Goal: Task Accomplishment & Management: Complete application form

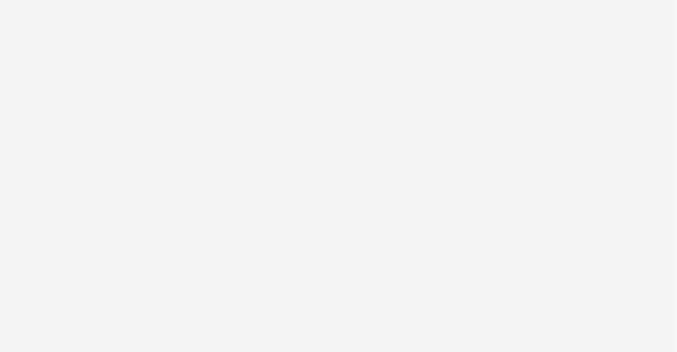
select select "ec4b2045-0c69-422c-a140-0820ca6be355"
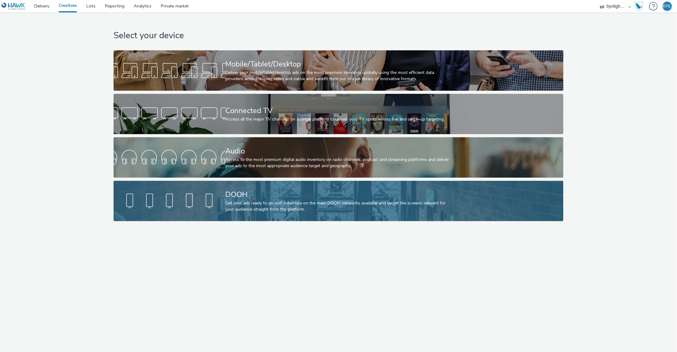
click at [265, 194] on div "DOOH" at bounding box center [338, 194] width 224 height 11
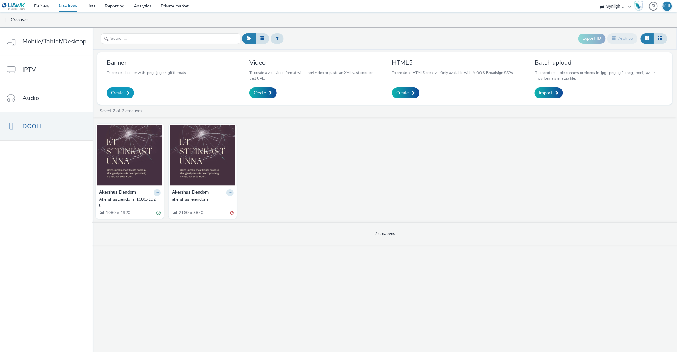
click at [114, 92] on span "Create" at bounding box center [117, 93] width 12 height 6
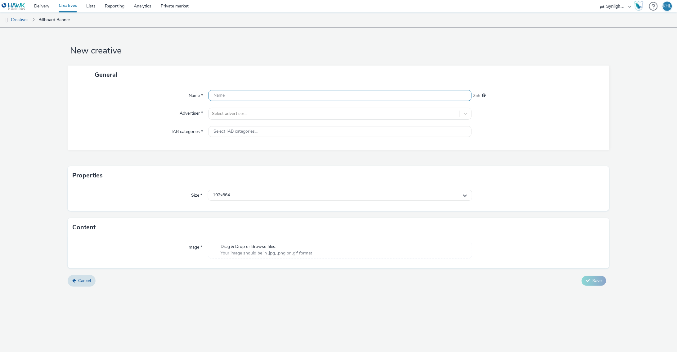
click at [246, 94] on input "text" at bounding box center [340, 95] width 263 height 11
type input "Akershus Eiendom 1"
click at [245, 115] on div "Select advertiser..." at bounding box center [334, 113] width 245 height 6
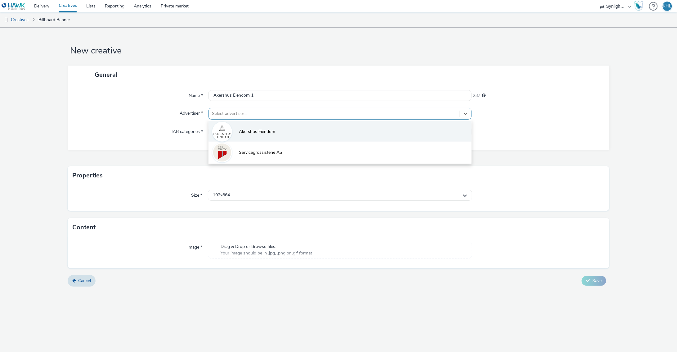
click at [251, 129] on span "Akershus Eiendom" at bounding box center [257, 131] width 36 height 6
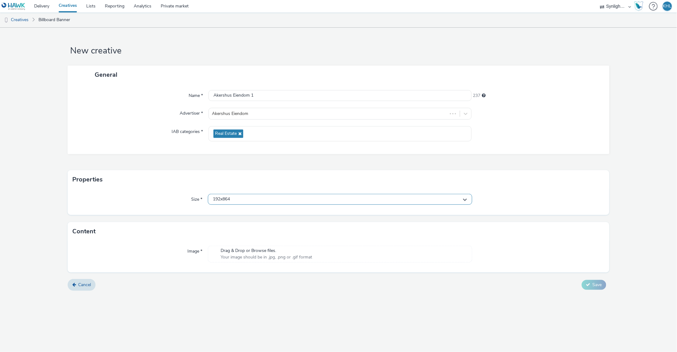
click at [255, 200] on div "192x864" at bounding box center [340, 199] width 264 height 11
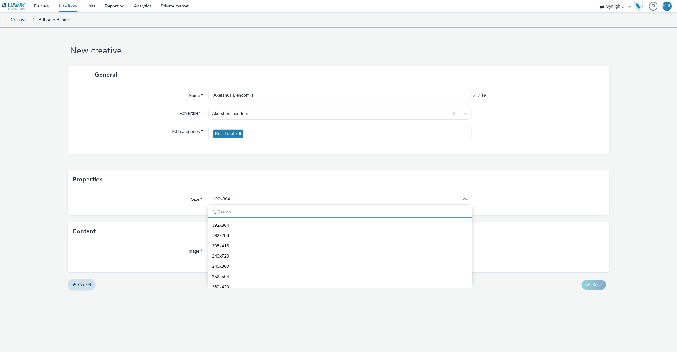
click at [256, 207] on input "text" at bounding box center [340, 212] width 264 height 11
type input "1080"
click at [245, 265] on span "1080x1920 - dooh" at bounding box center [230, 266] width 36 height 6
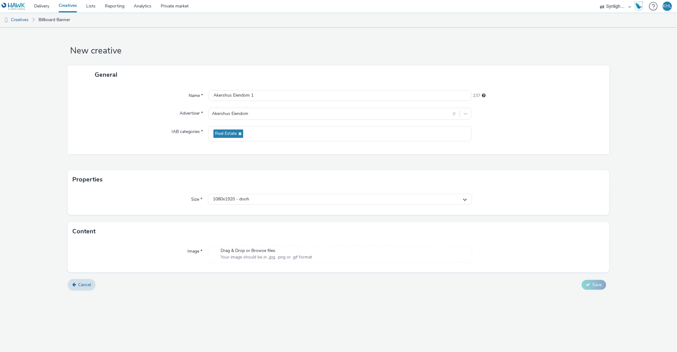
click at [249, 248] on span "Drag & Drop or Browse files." at bounding box center [267, 250] width 92 height 6
click at [595, 293] on span "Save" at bounding box center [597, 293] width 9 height 6
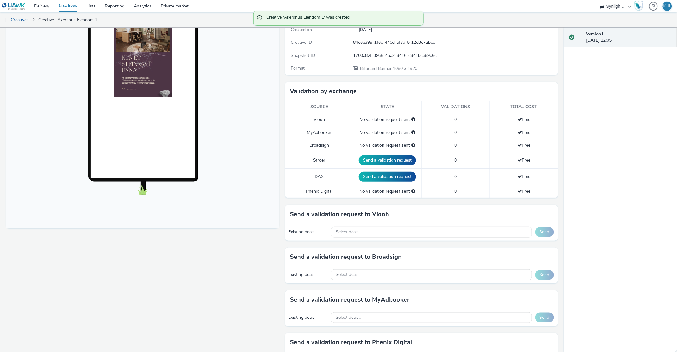
scroll to position [103, 0]
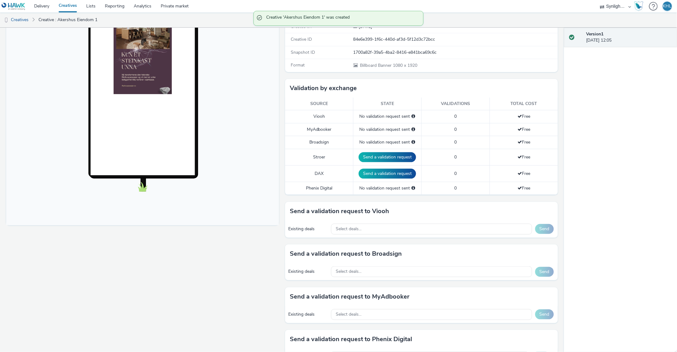
click at [395, 233] on div "Existing deals Select deals... Send" at bounding box center [421, 228] width 273 height 17
click at [395, 229] on div "Select deals..." at bounding box center [431, 228] width 201 height 11
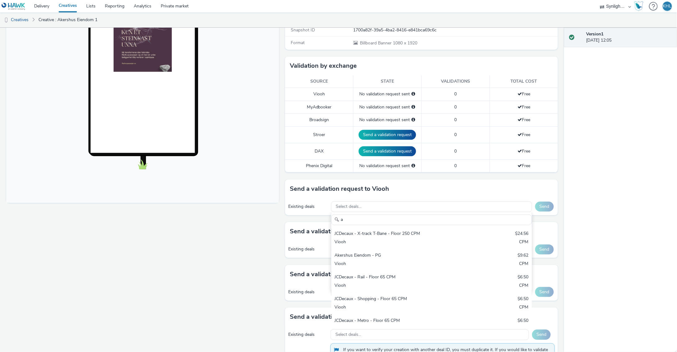
scroll to position [129, 0]
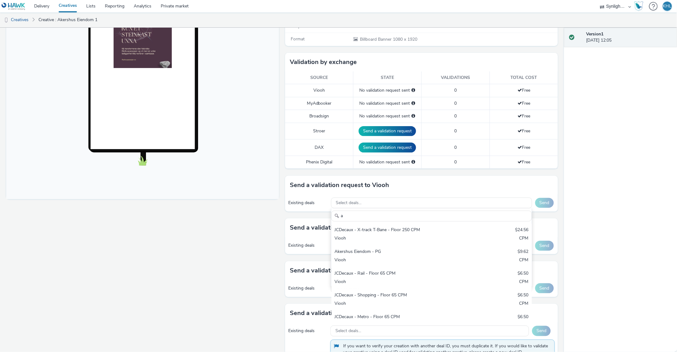
type input "a"
click at [247, 252] on div "Fullscreen" at bounding box center [144, 159] width 276 height 431
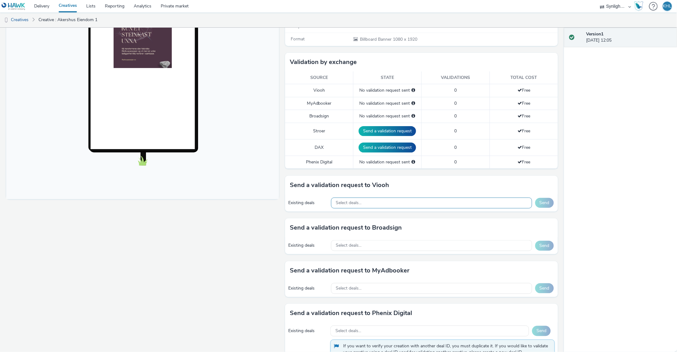
click at [394, 200] on div "Select deals..." at bounding box center [431, 202] width 201 height 11
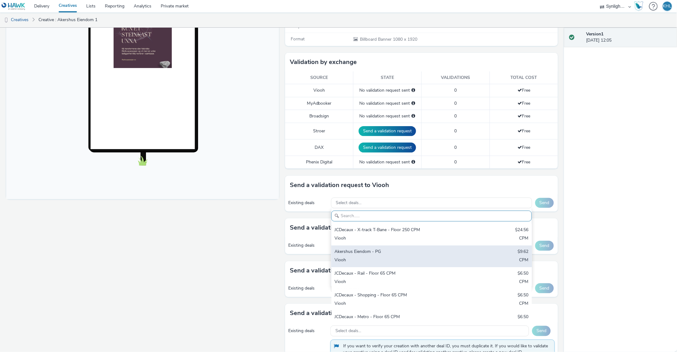
click at [359, 252] on div "Akershus Eiendom - PG" at bounding box center [398, 251] width 128 height 7
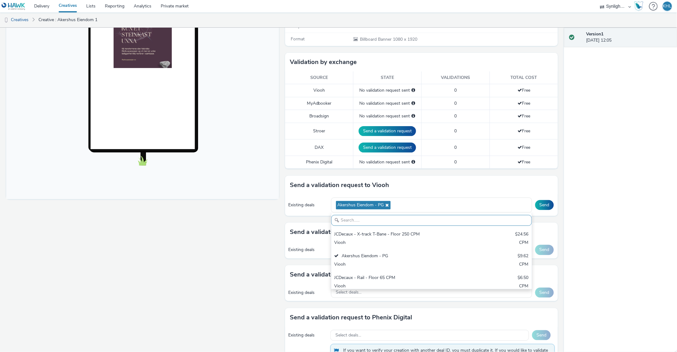
drag, startPoint x: 200, startPoint y: 255, endPoint x: 464, endPoint y: 235, distance: 263.9
click at [202, 255] on div "Fullscreen" at bounding box center [144, 161] width 276 height 435
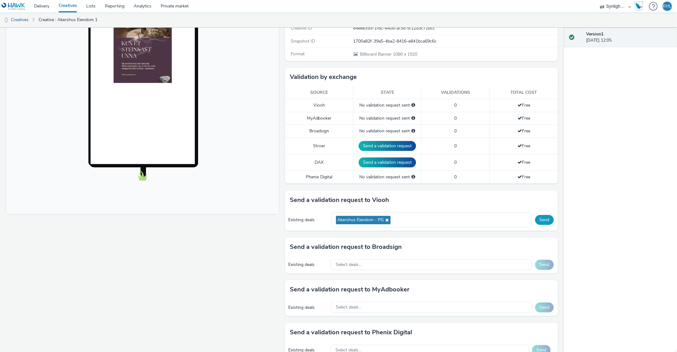
click at [544, 221] on button "Send" at bounding box center [544, 220] width 19 height 10
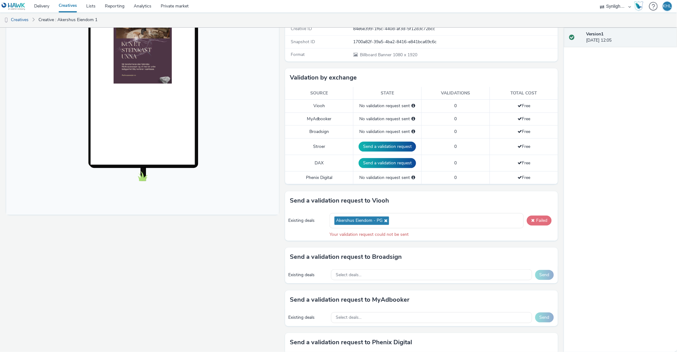
click at [537, 221] on button "Failed" at bounding box center [539, 220] width 25 height 10
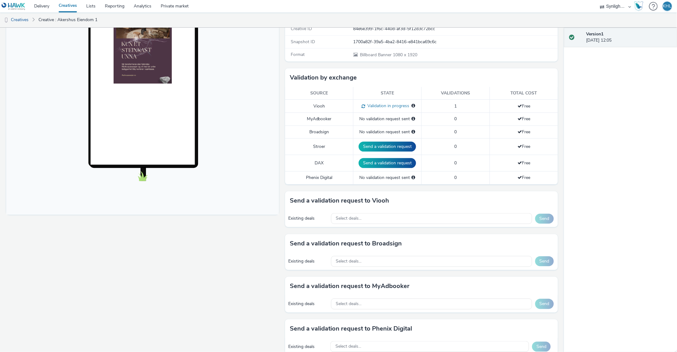
click at [70, 6] on link "Creatives" at bounding box center [68, 6] width 28 height 12
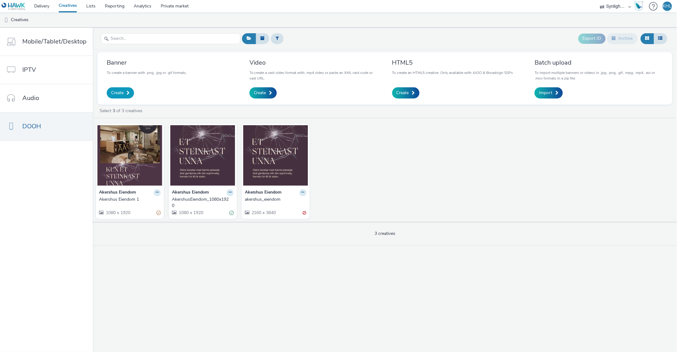
click at [113, 92] on span "Create" at bounding box center [117, 93] width 12 height 6
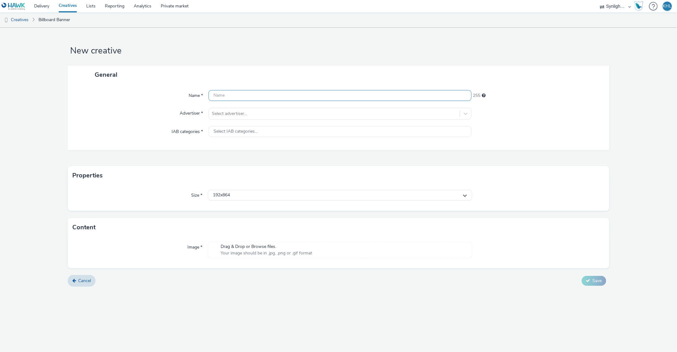
click at [265, 97] on input "text" at bounding box center [340, 95] width 263 height 11
type input "Akershus Eiendom 2"
click at [278, 113] on div at bounding box center [334, 113] width 245 height 7
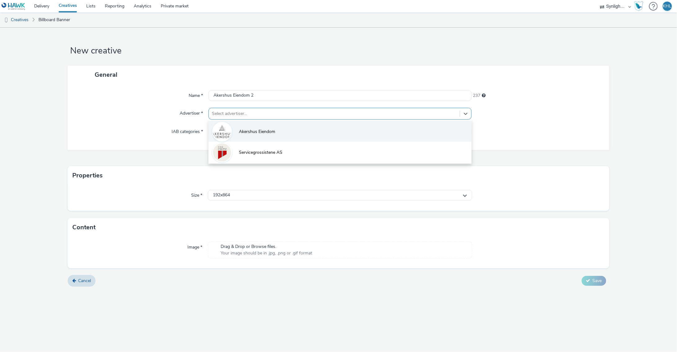
click at [260, 127] on li "Akershus Eiendom" at bounding box center [340, 131] width 263 height 21
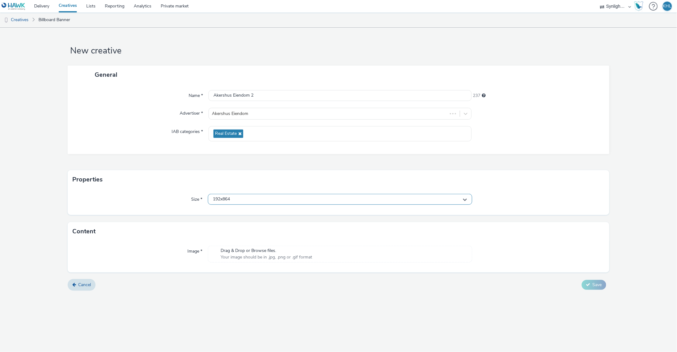
click at [251, 199] on div "192x864" at bounding box center [340, 199] width 264 height 11
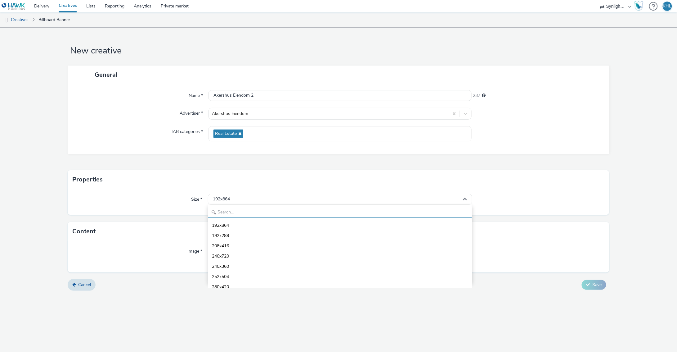
click at [252, 207] on input "text" at bounding box center [340, 212] width 264 height 11
type input "1080"
click at [260, 263] on li "1080x1920 - dooh" at bounding box center [340, 266] width 264 height 10
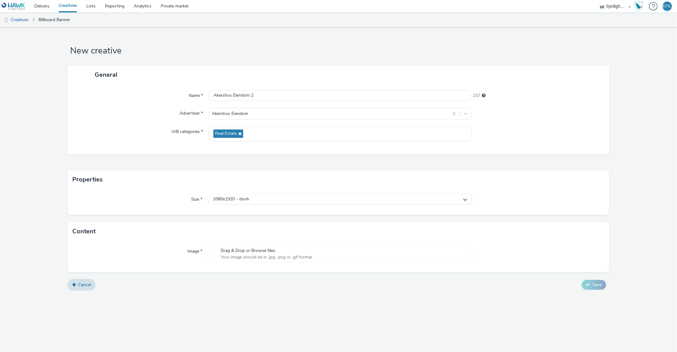
click at [253, 252] on span "Drag & Drop or Browse files." at bounding box center [267, 250] width 92 height 6
click at [591, 292] on button "Save" at bounding box center [594, 293] width 25 height 10
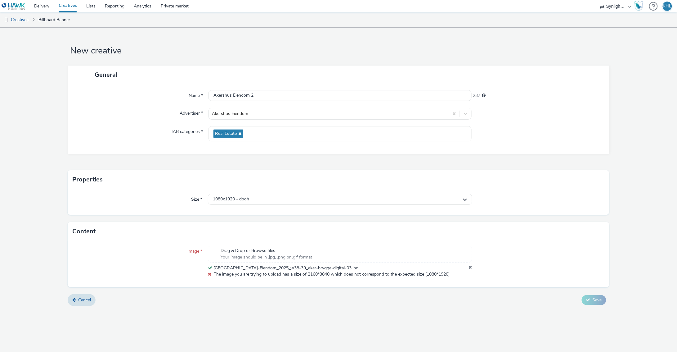
click at [472, 267] on icon at bounding box center [470, 268] width 3 height 6
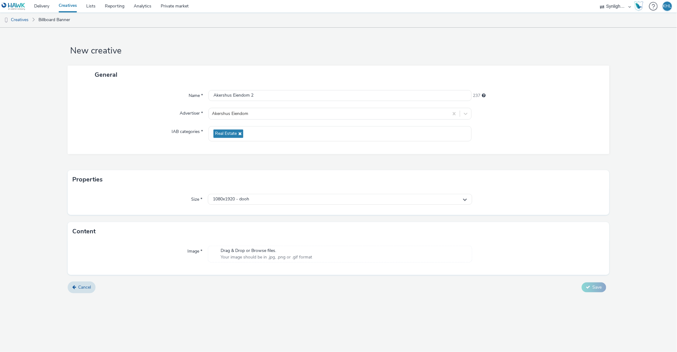
click at [254, 257] on span "Your image should be in .jpg, .png or .gif format" at bounding box center [267, 257] width 92 height 6
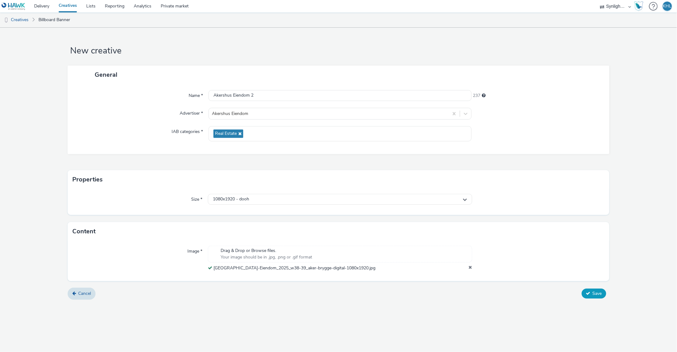
click at [591, 294] on button "Save" at bounding box center [594, 293] width 25 height 10
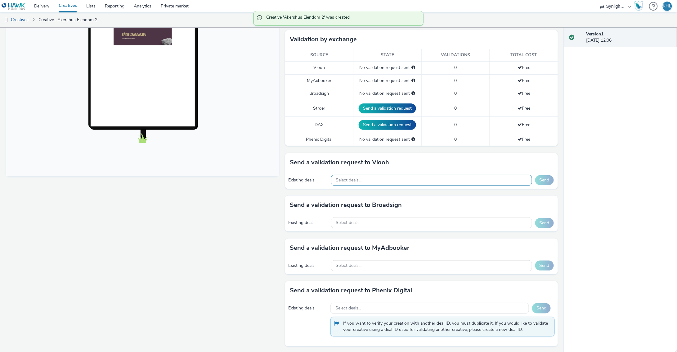
click at [375, 178] on div "Select deals..." at bounding box center [431, 180] width 201 height 11
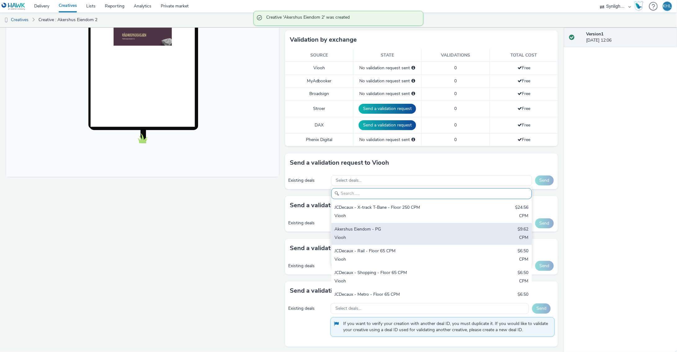
click at [401, 230] on div "Akershus Eiendom - PG" at bounding box center [398, 229] width 128 height 7
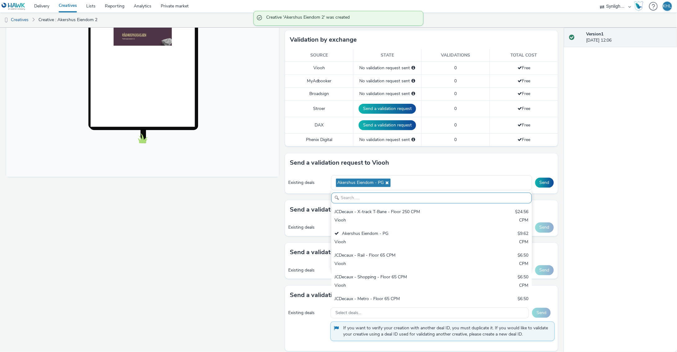
drag, startPoint x: 170, startPoint y: 245, endPoint x: 202, endPoint y: 240, distance: 32.7
click at [178, 243] on div "Fullscreen" at bounding box center [144, 139] width 276 height 435
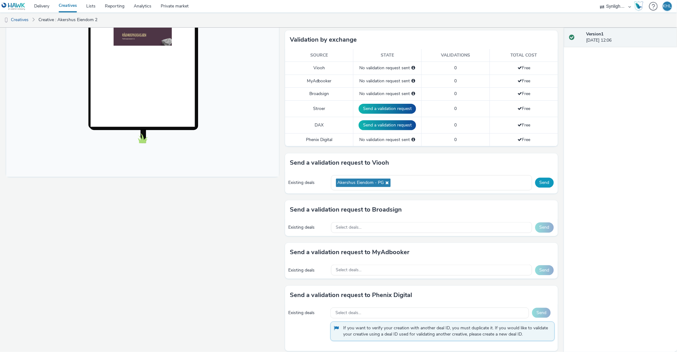
click at [548, 181] on button "Send" at bounding box center [544, 182] width 19 height 10
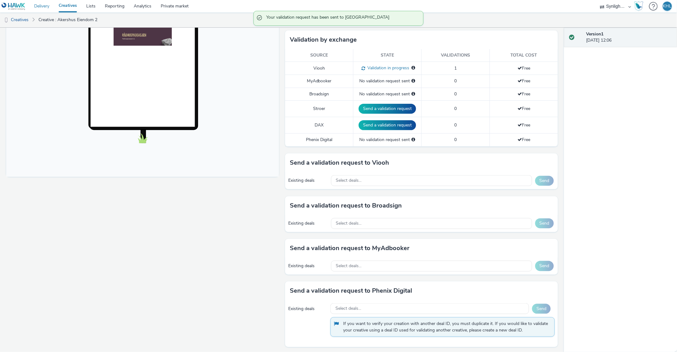
click at [48, 7] on link "Delivery" at bounding box center [41, 6] width 25 height 12
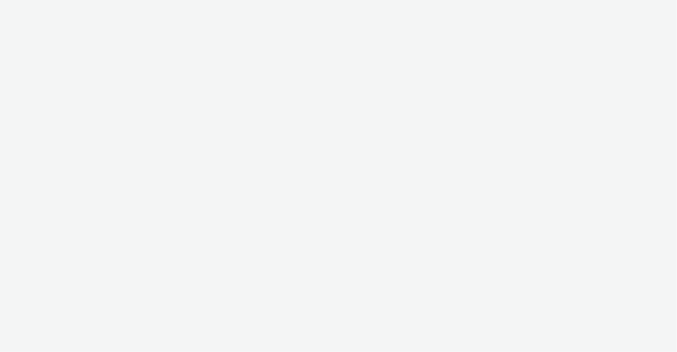
select select "ec4b2045-0c69-422c-a140-0820ca6be355"
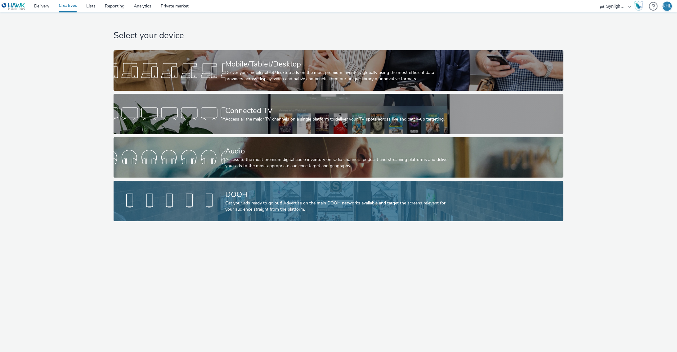
click at [235, 191] on div "DOOH" at bounding box center [338, 194] width 224 height 11
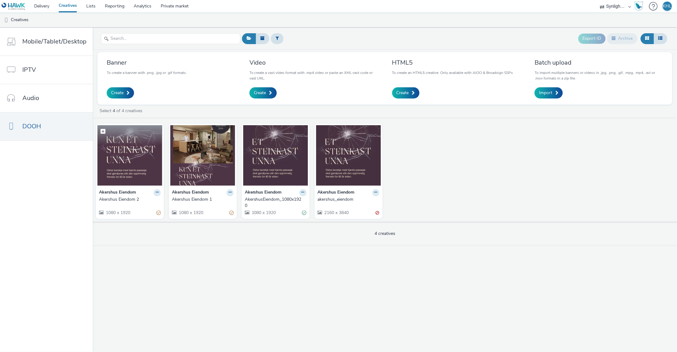
click at [135, 166] on img at bounding box center [129, 155] width 65 height 61
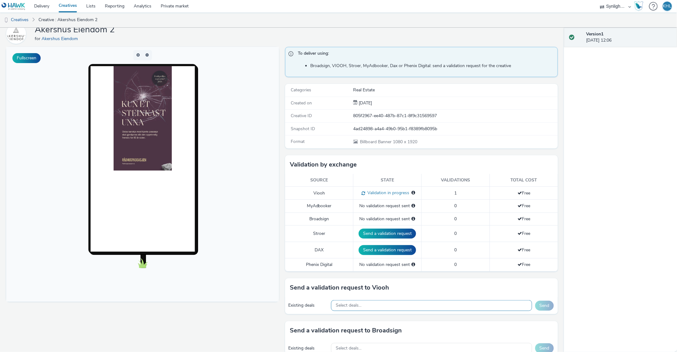
click at [373, 306] on div "Select deals..." at bounding box center [431, 305] width 201 height 11
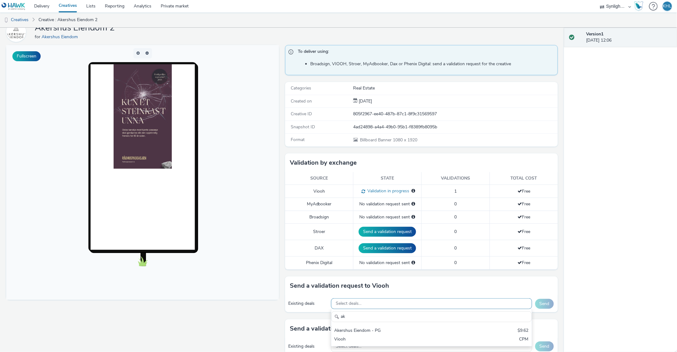
type input "a"
click at [235, 334] on div "Fullscreen" at bounding box center [144, 260] width 276 height 431
click at [38, 5] on link "Delivery" at bounding box center [41, 6] width 25 height 12
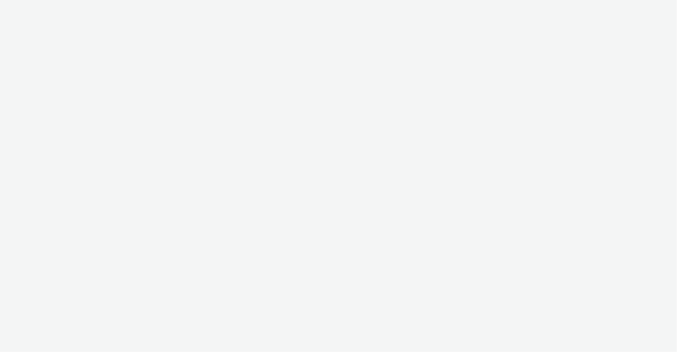
select select "ec4b2045-0c69-422c-a140-0820ca6be355"
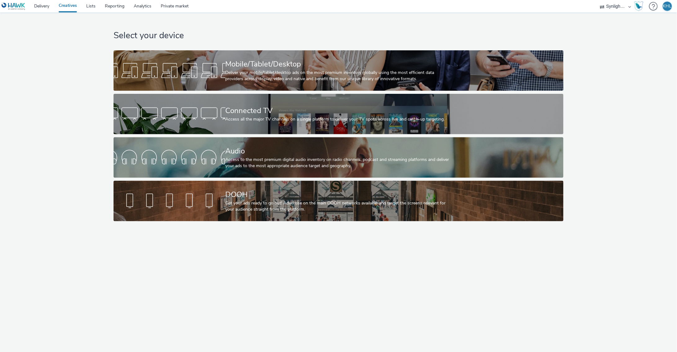
click at [43, 7] on link "Delivery" at bounding box center [41, 6] width 25 height 12
